Goal: Contribute content: Add original content to the website for others to see

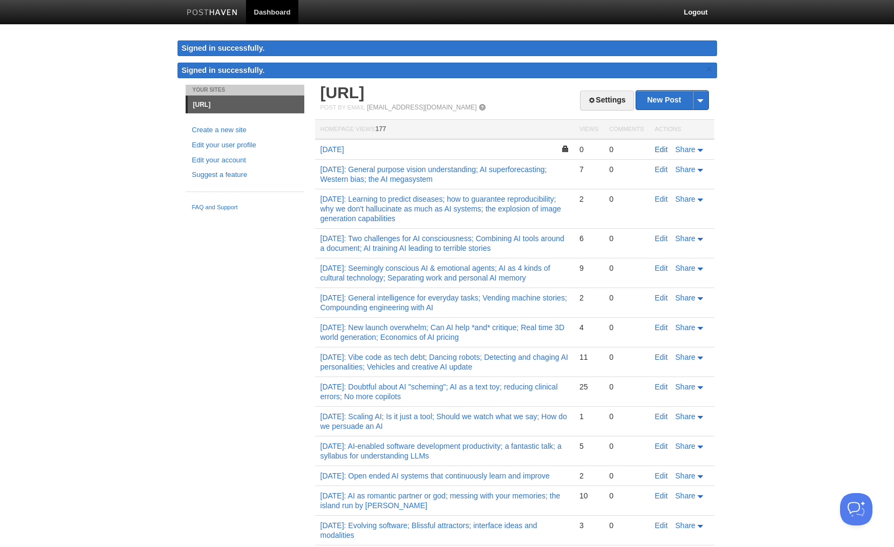
click at [664, 151] on link "Edit" at bounding box center [661, 149] width 13 height 9
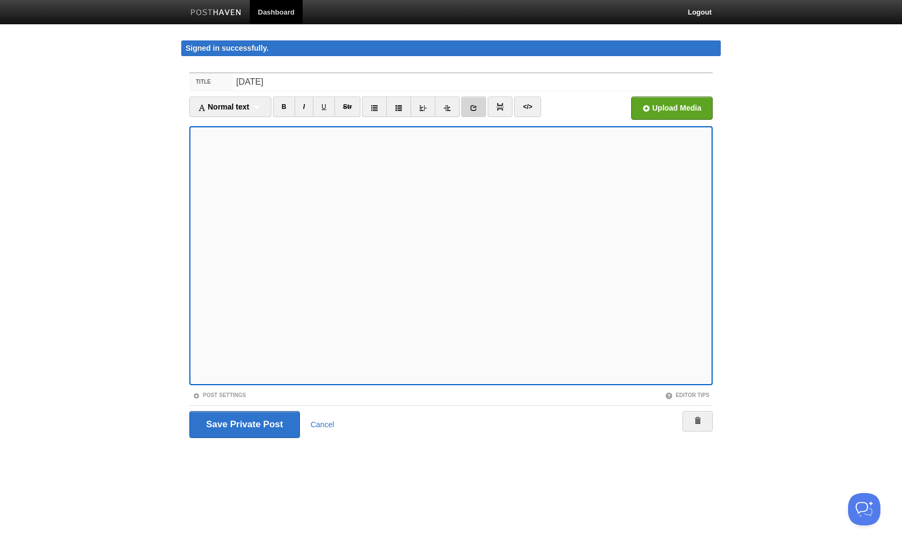
click at [474, 108] on icon at bounding box center [474, 108] width 8 height 8
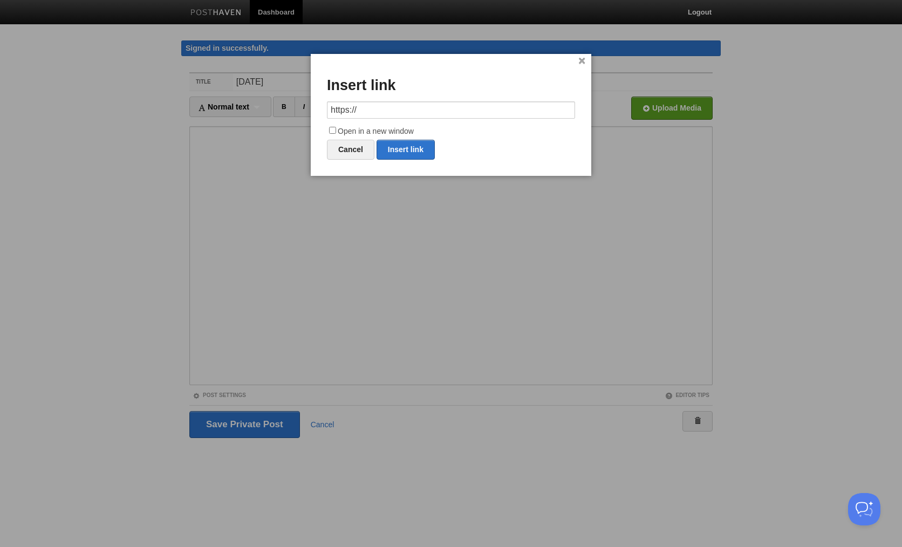
drag, startPoint x: 388, startPoint y: 112, endPoint x: 309, endPoint y: 108, distance: 79.9
click at [309, 108] on body "Dashboard Logout Signed in successfully. Signed in successfully. × Your Sites […" at bounding box center [451, 239] width 902 height 479
type input "[URL][DOMAIN_NAME]"
click at [335, 129] on input "Open in a new window" at bounding box center [332, 130] width 7 height 7
checkbox input "true"
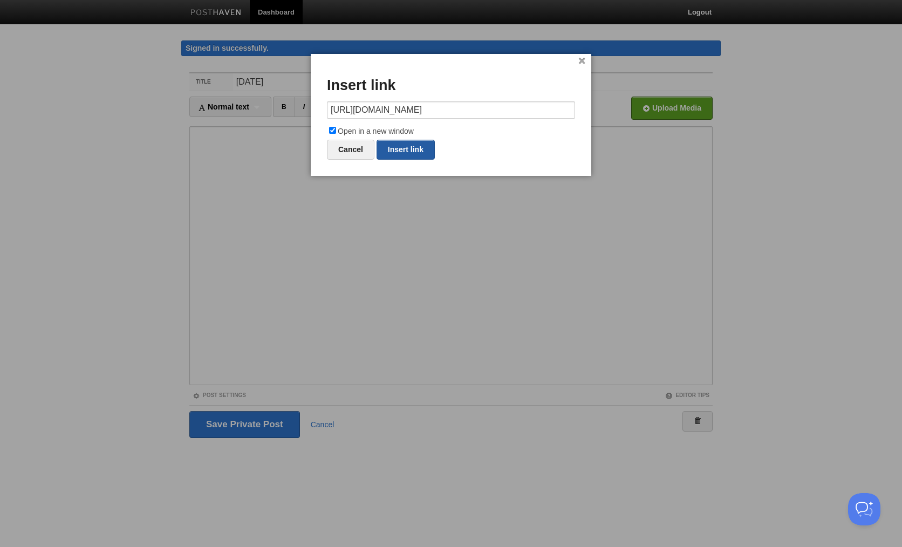
click at [397, 149] on link "Insert link" at bounding box center [406, 150] width 58 height 20
type input "https://"
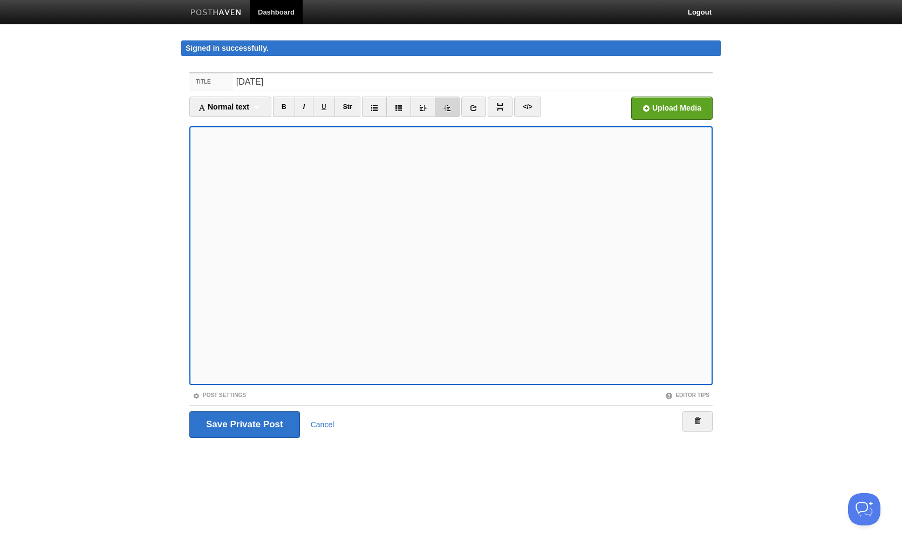
click at [454, 108] on link at bounding box center [447, 107] width 25 height 21
click at [309, 108] on link "I" at bounding box center [304, 107] width 19 height 21
click at [673, 108] on input "file" at bounding box center [346, 111] width 817 height 55
click at [473, 111] on icon at bounding box center [474, 108] width 8 height 8
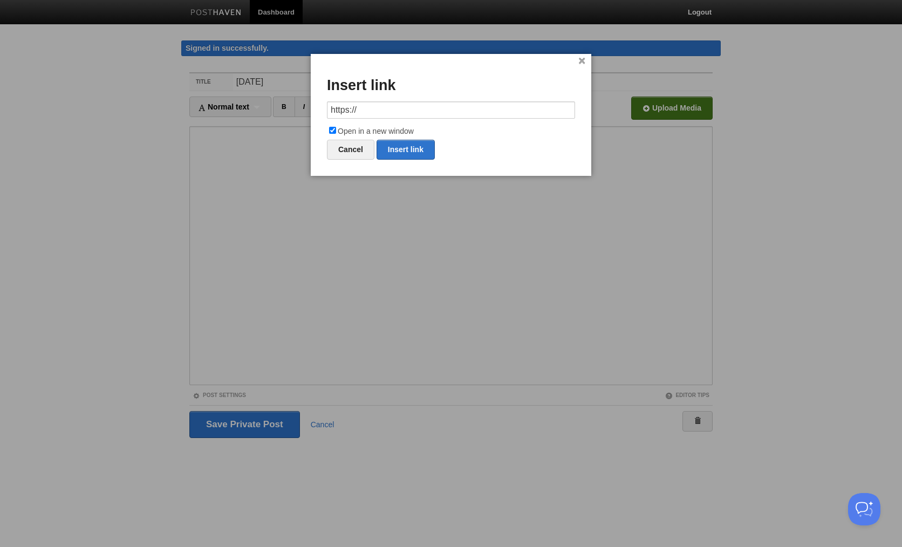
click at [429, 105] on input "https://" at bounding box center [451, 109] width 248 height 17
click at [429, 106] on input "https://" at bounding box center [451, 109] width 248 height 17
click at [420, 147] on link "Insert link" at bounding box center [406, 150] width 58 height 20
type input "https://"
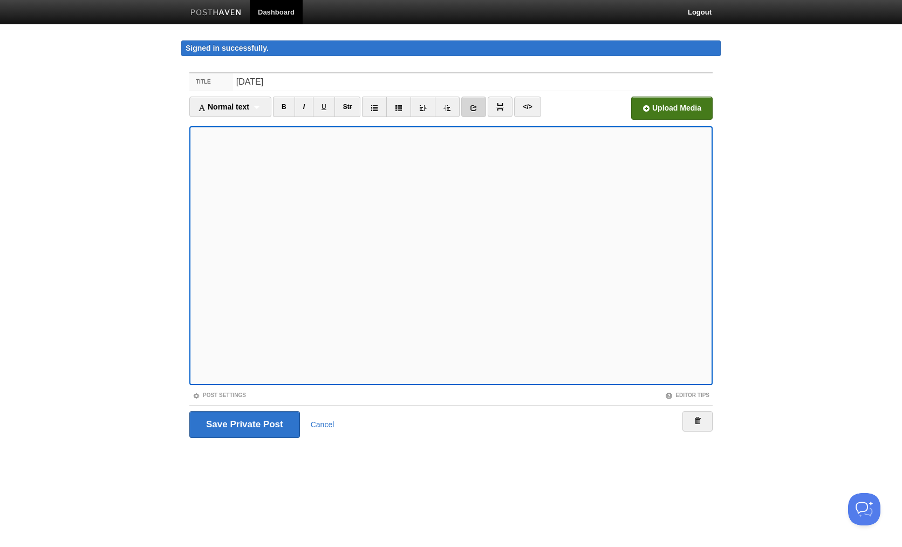
click at [477, 107] on icon at bounding box center [474, 108] width 8 height 8
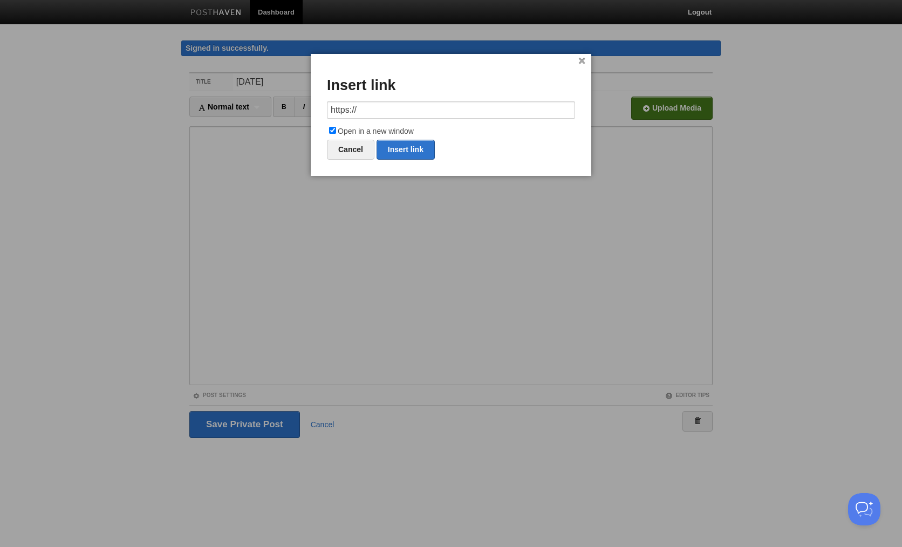
drag, startPoint x: 387, startPoint y: 111, endPoint x: 315, endPoint y: 107, distance: 72.4
click at [315, 107] on div "× Insert link https:// Open in a new window Cancel Insert link" at bounding box center [451, 115] width 281 height 122
click at [417, 151] on link "Insert link" at bounding box center [406, 150] width 58 height 20
type input "https://"
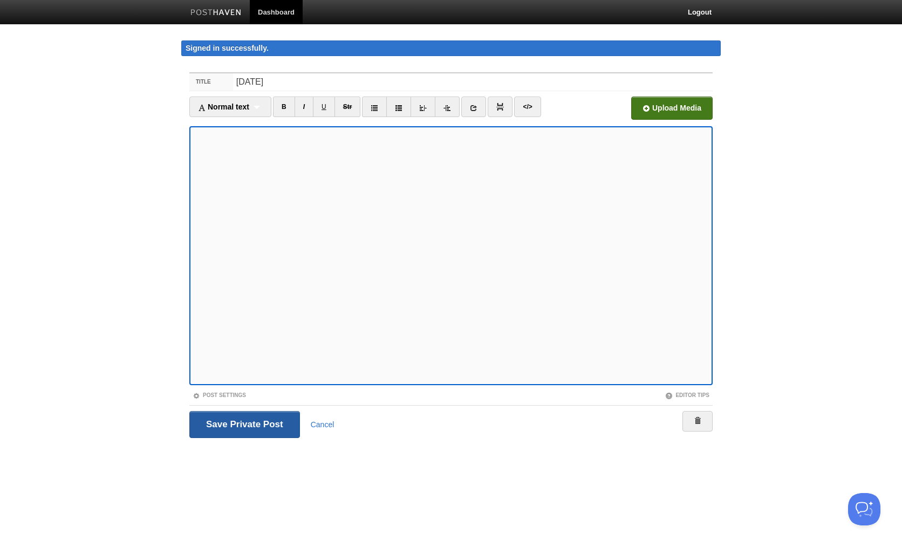
click at [252, 418] on input "Save and Publish" at bounding box center [244, 424] width 111 height 27
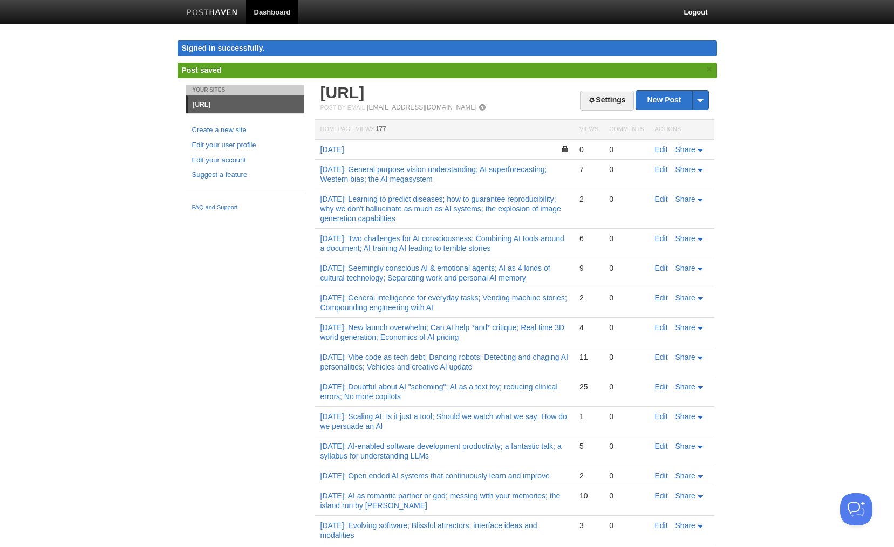
click at [343, 146] on link "[DATE]" at bounding box center [332, 149] width 24 height 9
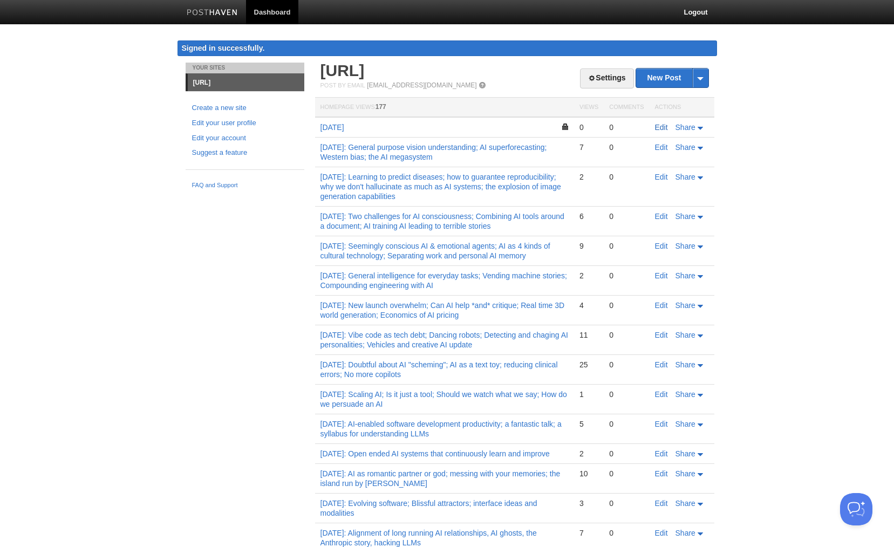
click at [656, 127] on link "Edit" at bounding box center [661, 127] width 13 height 9
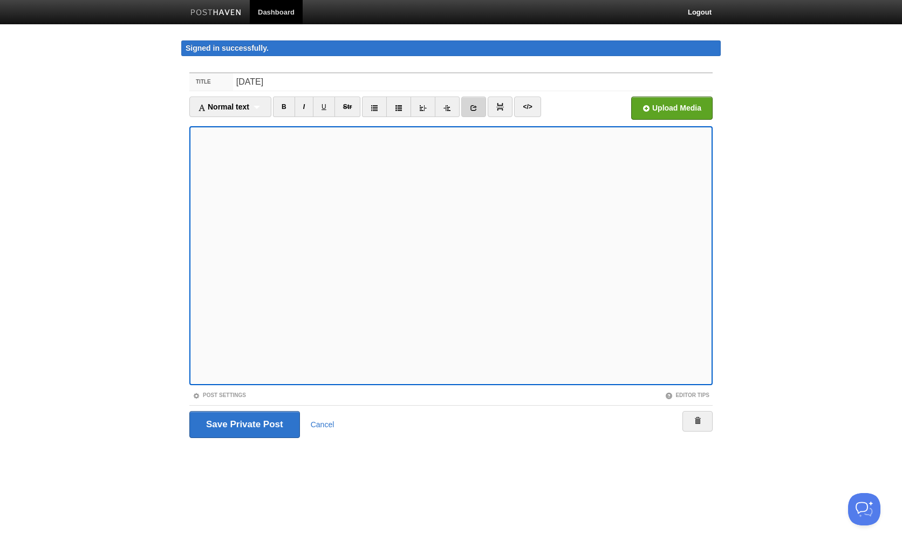
click at [476, 107] on icon at bounding box center [474, 108] width 8 height 8
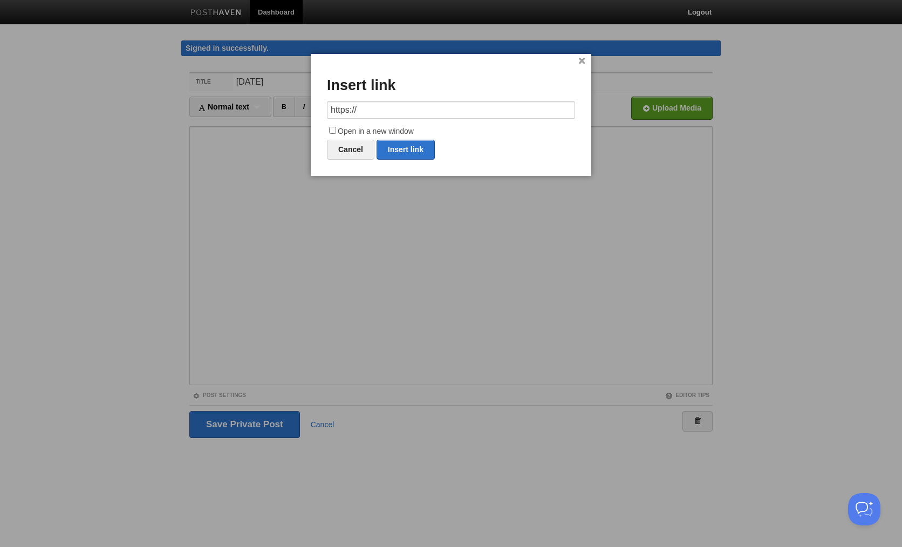
drag, startPoint x: 411, startPoint y: 113, endPoint x: 318, endPoint y: 112, distance: 93.3
click at [318, 112] on div "× Insert link https:// Open in a new window Cancel Insert link" at bounding box center [451, 115] width 281 height 122
type input "[URL][DOMAIN_NAME]"
click at [333, 129] on input "Open in a new window" at bounding box center [332, 130] width 7 height 7
checkbox input "true"
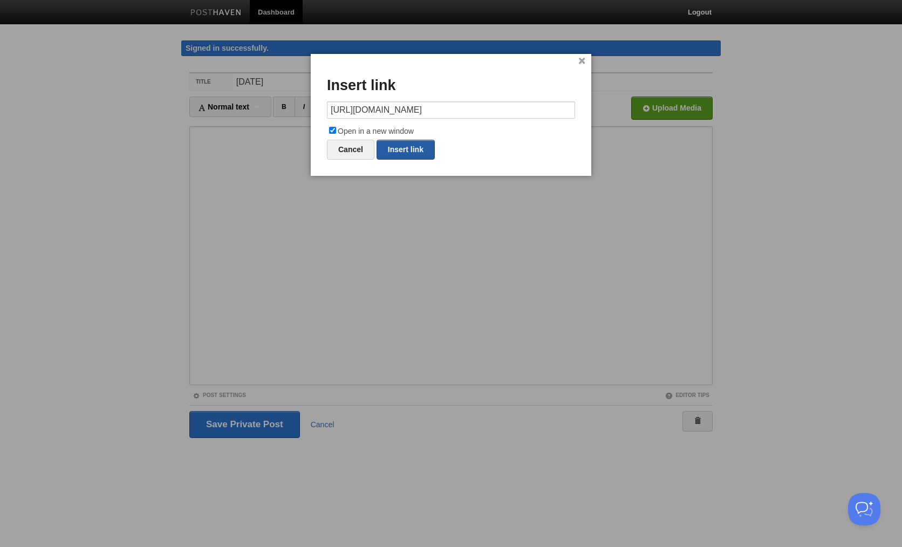
click at [395, 144] on link "Insert link" at bounding box center [406, 150] width 58 height 20
type input "https://"
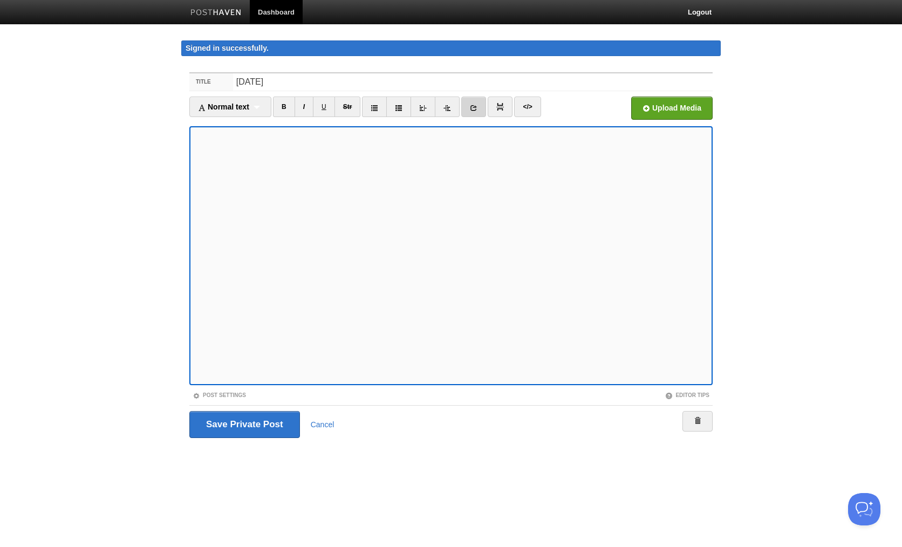
click at [471, 106] on link at bounding box center [473, 107] width 25 height 21
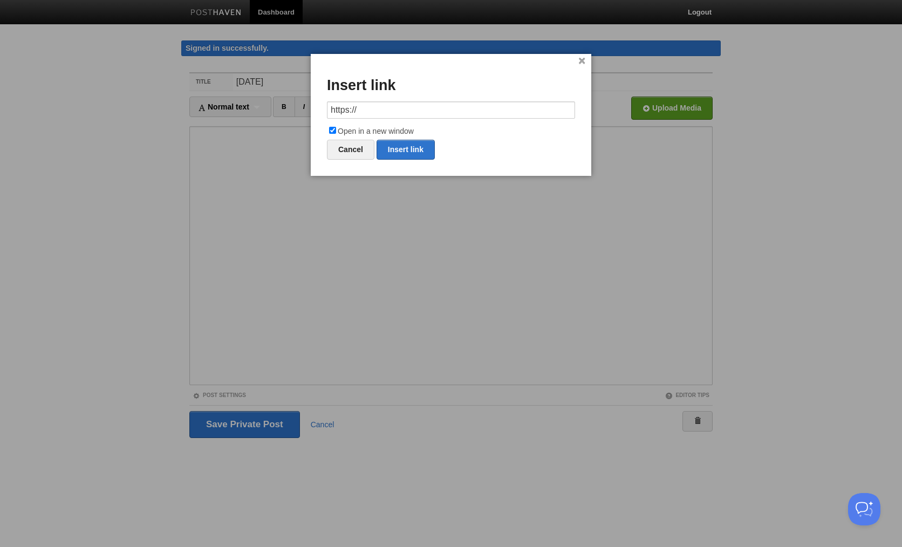
drag, startPoint x: 380, startPoint y: 112, endPoint x: 301, endPoint y: 105, distance: 79.6
click at [302, 105] on body "Dashboard Logout Signed in successfully. Signed in successfully. × Post saved ×…" at bounding box center [451, 239] width 902 height 479
click at [419, 148] on link "Insert link" at bounding box center [406, 150] width 58 height 20
type input "https://"
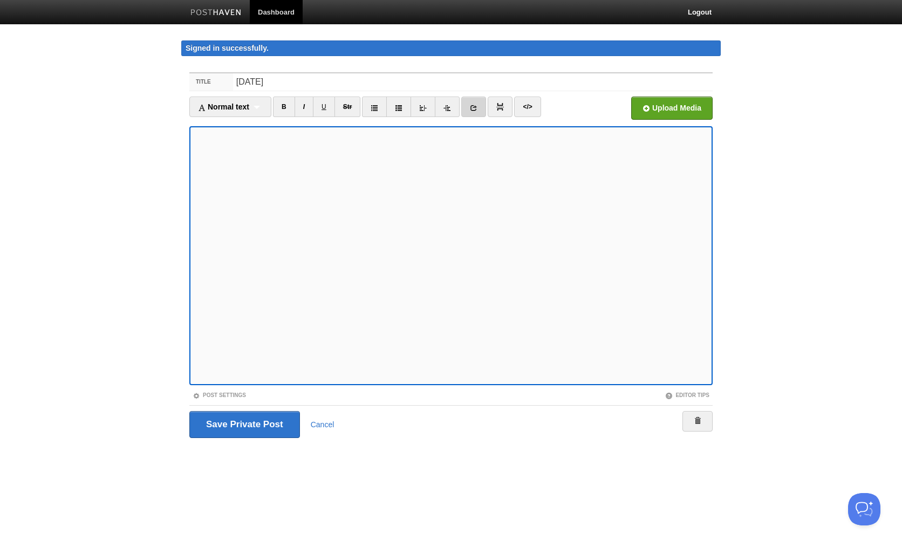
click at [481, 107] on link at bounding box center [473, 107] width 25 height 21
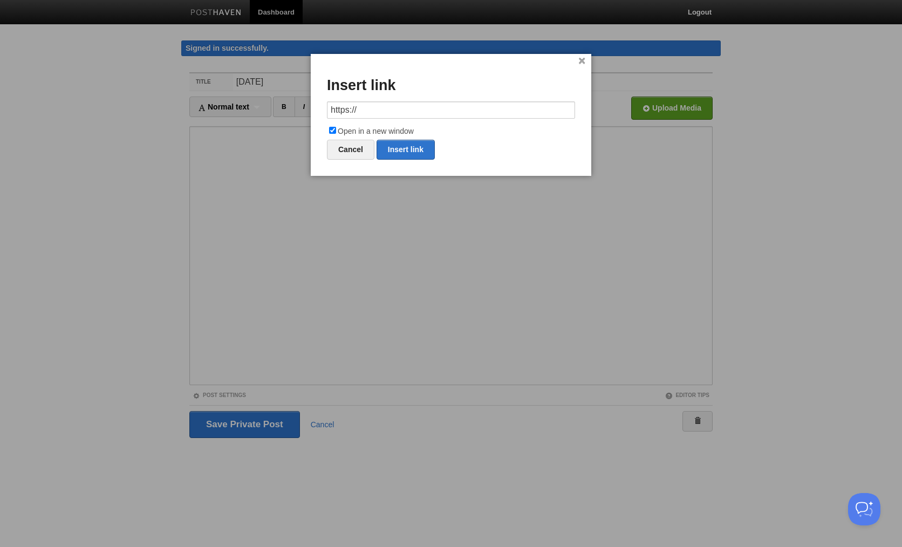
drag, startPoint x: 389, startPoint y: 107, endPoint x: 290, endPoint y: 105, distance: 98.8
click at [290, 105] on body "Dashboard Logout Signed in successfully. Signed in successfully. × Post saved ×…" at bounding box center [451, 239] width 902 height 479
click at [421, 147] on link "Insert link" at bounding box center [406, 150] width 58 height 20
type input "https://"
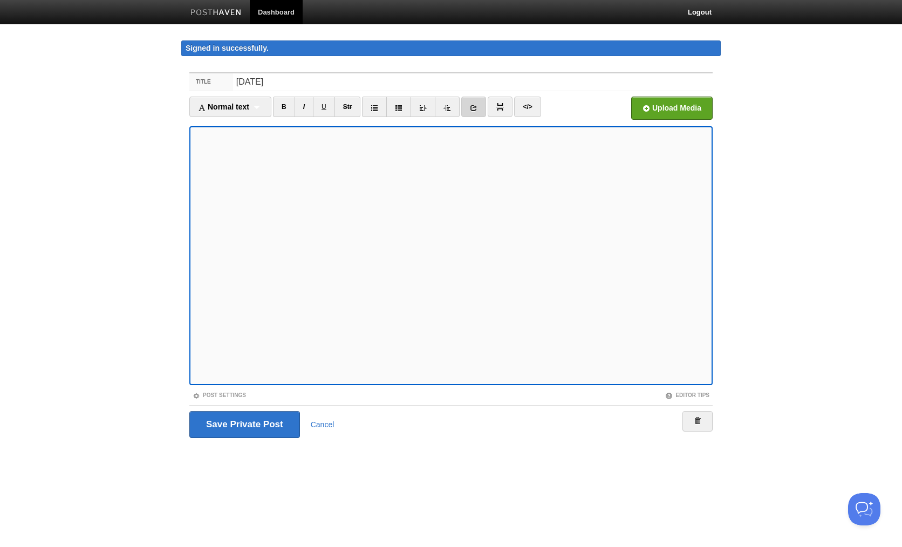
click at [477, 109] on icon at bounding box center [474, 108] width 8 height 8
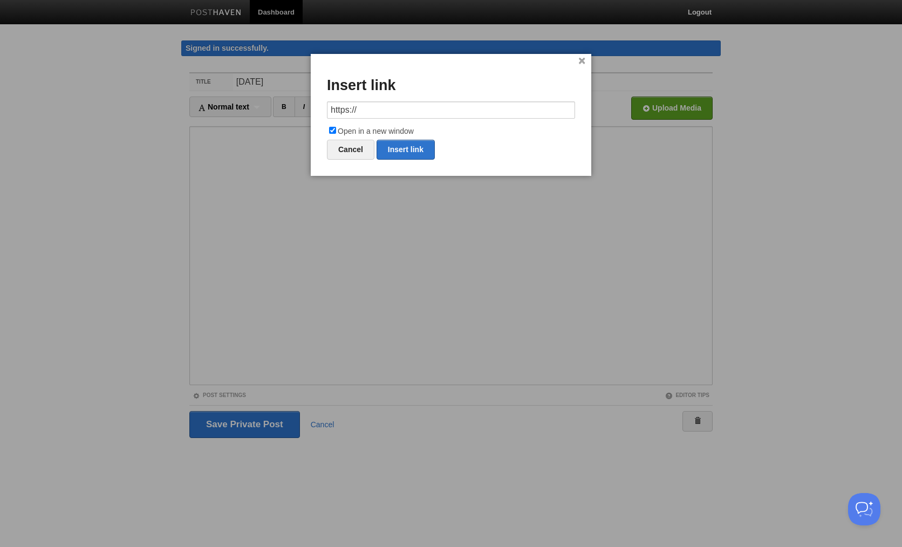
drag, startPoint x: 367, startPoint y: 108, endPoint x: 315, endPoint y: 110, distance: 51.8
click at [317, 109] on div "× Insert link https:// Open in a new window Cancel Insert link" at bounding box center [451, 115] width 281 height 122
click at [405, 145] on link "Insert link" at bounding box center [406, 150] width 58 height 20
type input "https://"
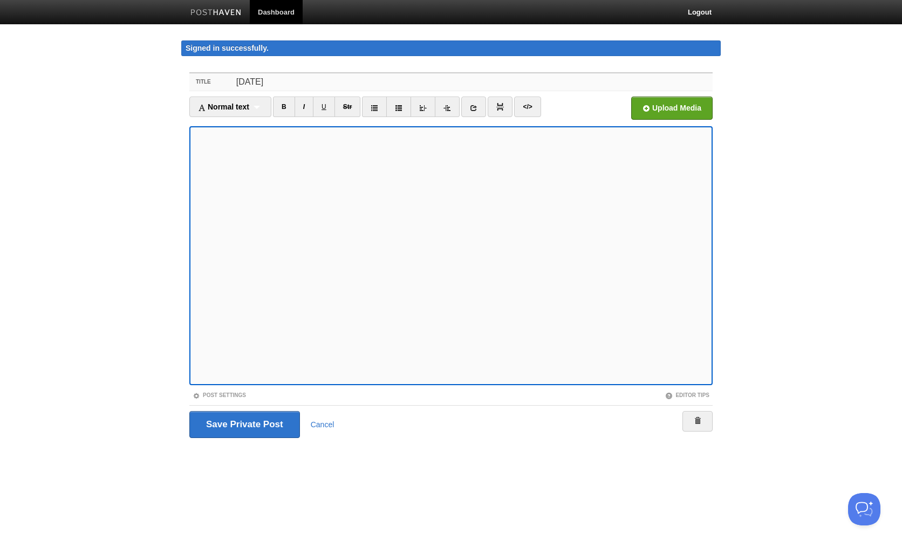
click at [311, 84] on input "[DATE]" at bounding box center [473, 81] width 480 height 17
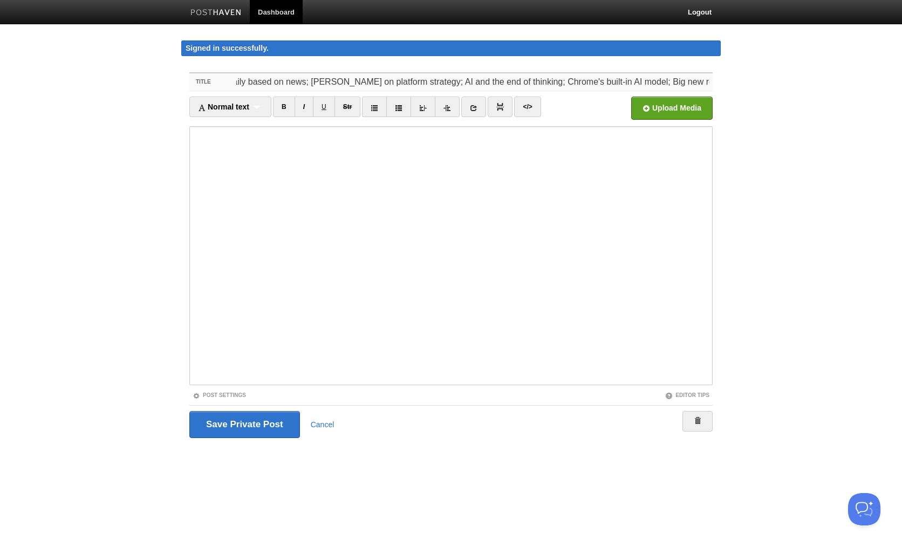
scroll to position [0, 142]
click at [685, 81] on input "[DATE]: AI novel that regenerates daily based on news; [PERSON_NAME] on platfor…" at bounding box center [473, 81] width 480 height 17
type input "[DATE]: AI novel that regenerates daily based on news; [PERSON_NAME] on platfor…"
click at [236, 428] on input "Save and Publish" at bounding box center [244, 424] width 111 height 27
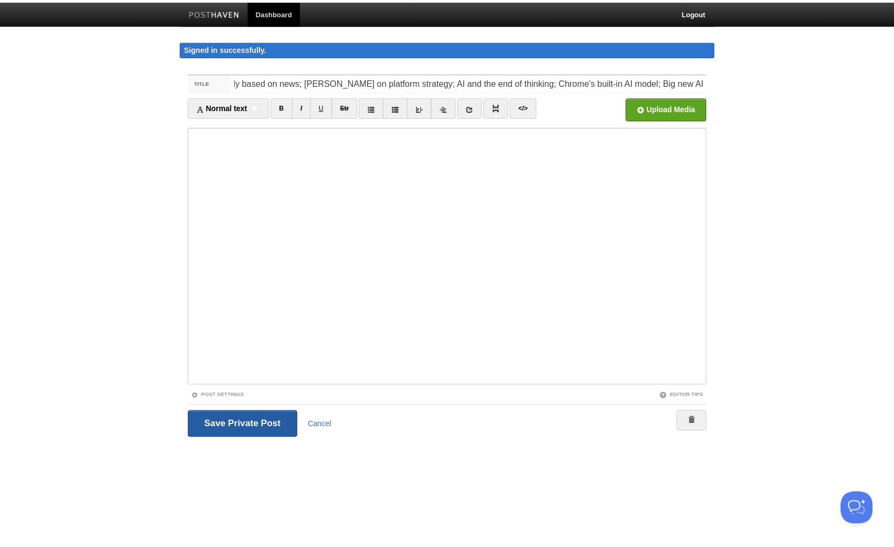
scroll to position [0, 0]
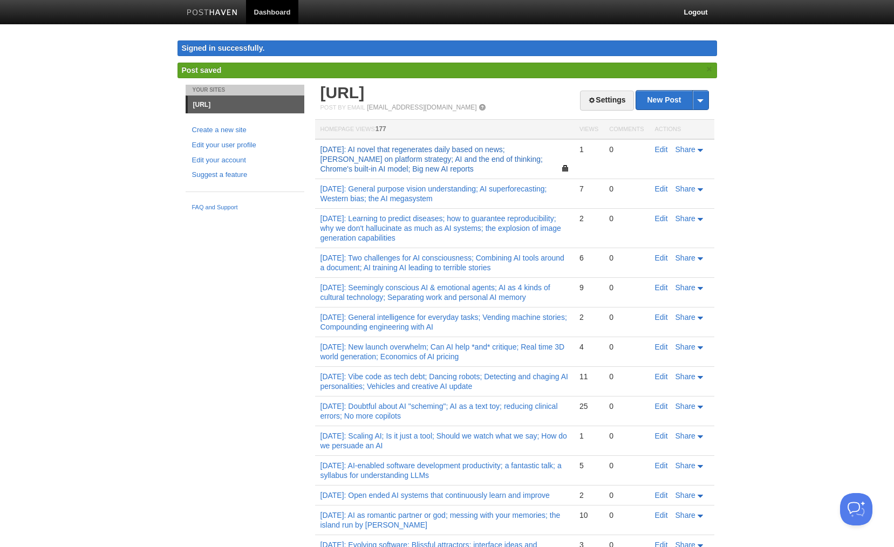
click at [436, 155] on link "[DATE]: AI novel that regenerates daily based on news; [PERSON_NAME] on platfor…" at bounding box center [431, 159] width 222 height 28
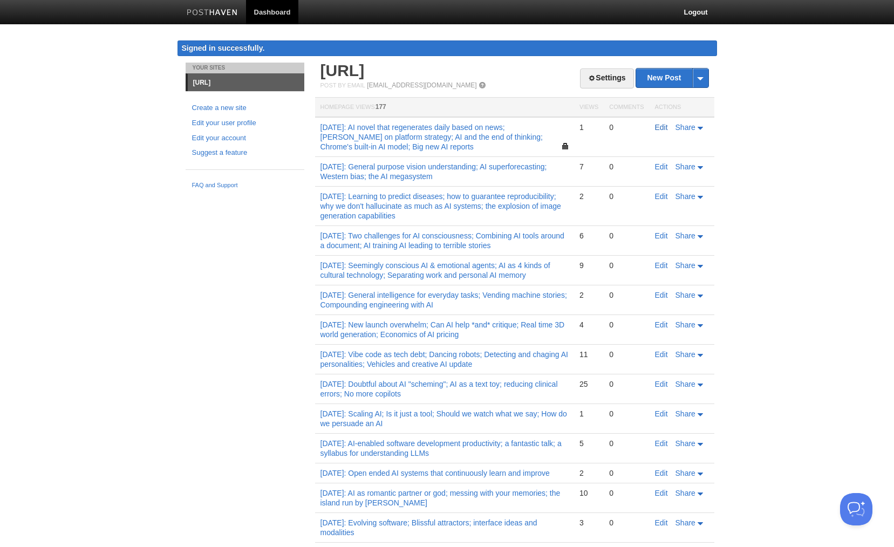
click at [658, 127] on link "Edit" at bounding box center [661, 127] width 13 height 9
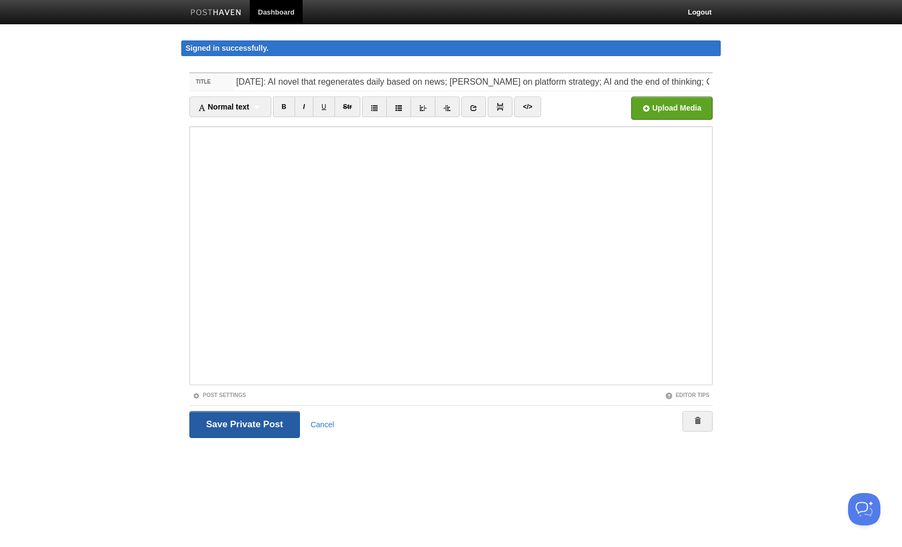
click at [250, 426] on input "Save and Publish" at bounding box center [244, 424] width 111 height 27
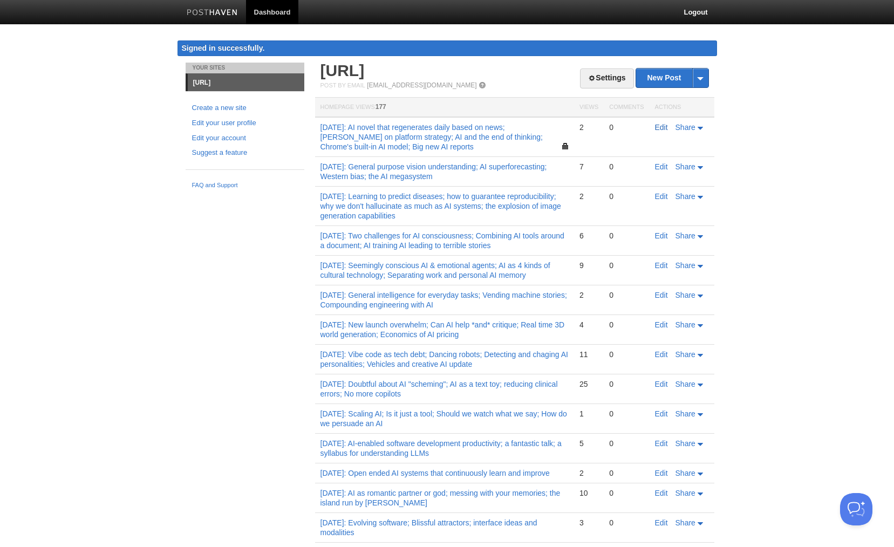
click at [658, 128] on link "Edit" at bounding box center [661, 127] width 13 height 9
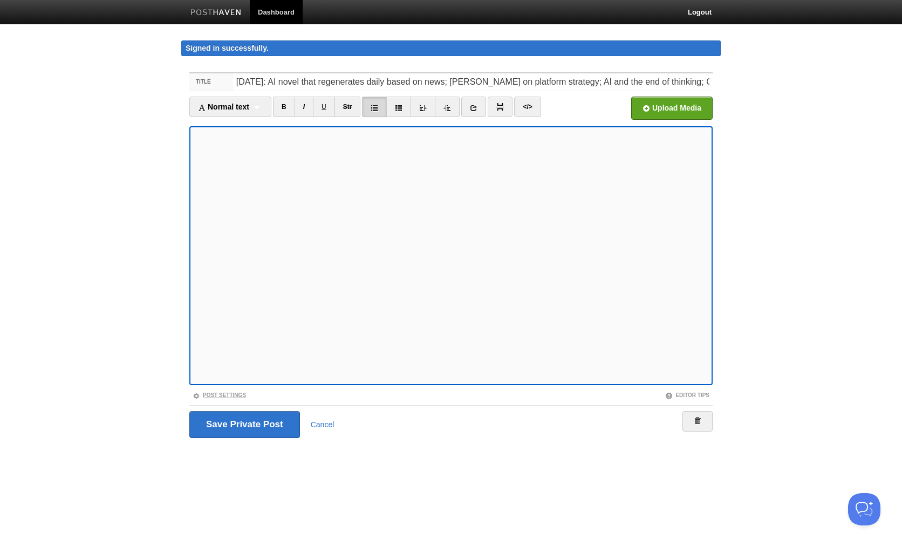
click at [226, 394] on link "Post Settings" at bounding box center [219, 395] width 53 height 6
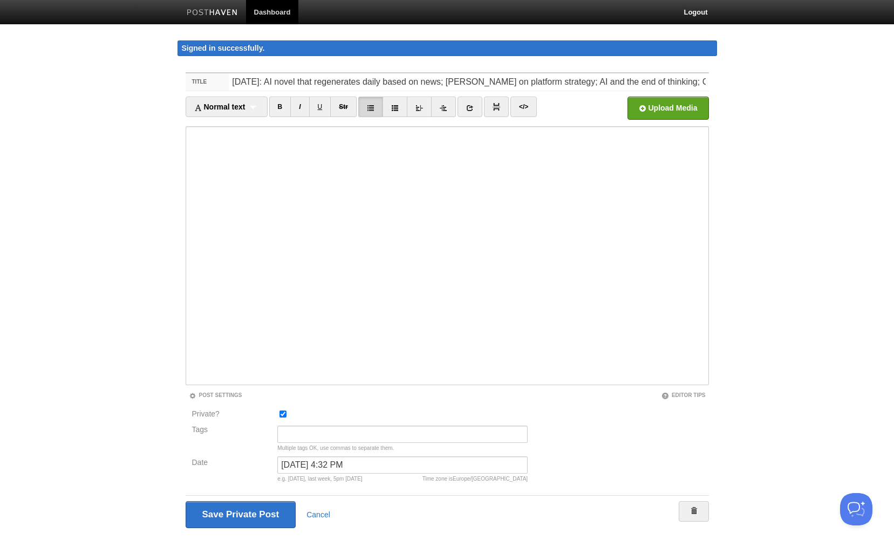
click at [281, 416] on input "Private?" at bounding box center [282, 414] width 7 height 7
checkbox input "false"
click at [328, 468] on input "[DATE] 4:32 PM" at bounding box center [402, 464] width 250 height 17
click at [319, 464] on input "[DATE] 4:32 PM" at bounding box center [402, 464] width 250 height 17
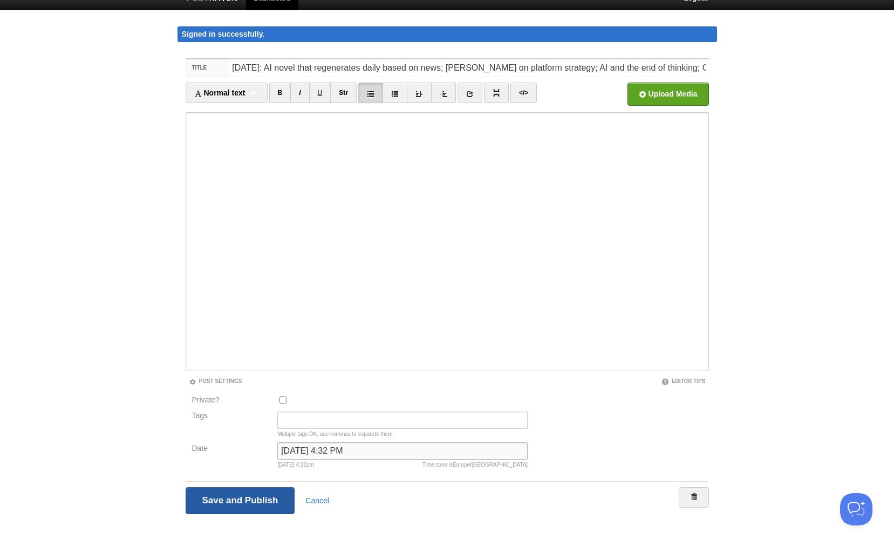
type input "[DATE] 4:32 PM"
click at [243, 506] on input "Save and Publish" at bounding box center [241, 500] width 110 height 27
